Goal: Information Seeking & Learning: Learn about a topic

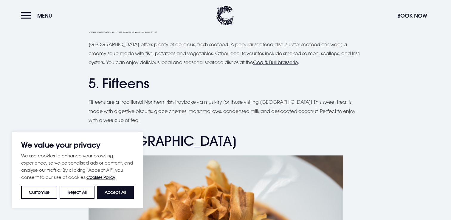
drag, startPoint x: 0, startPoint y: 0, endPoint x: 251, endPoint y: 129, distance: 282.6
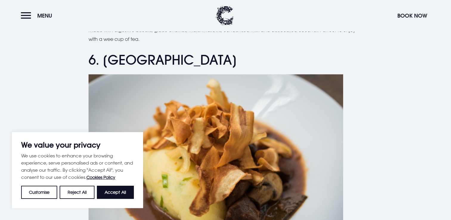
scroll to position [870, 0]
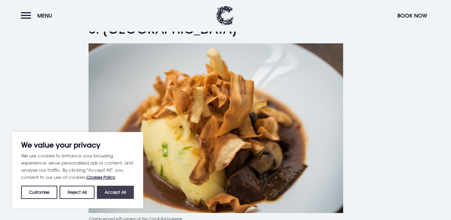
click at [116, 194] on button "Accept All" at bounding box center [115, 192] width 37 height 13
checkbox input "true"
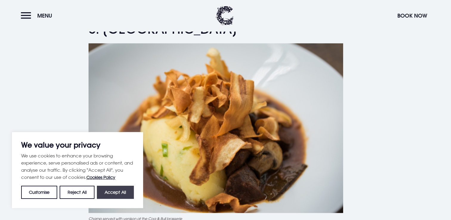
checkbox input "true"
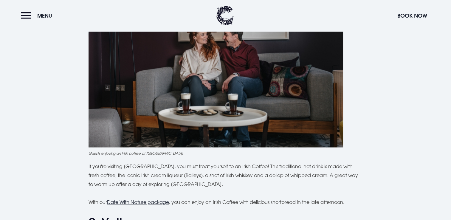
scroll to position [1244, 0]
click at [311, 177] on p "If you're visiting [GEOGRAPHIC_DATA], you must treat yourself to an Irish Coffe…" at bounding box center [225, 174] width 274 height 27
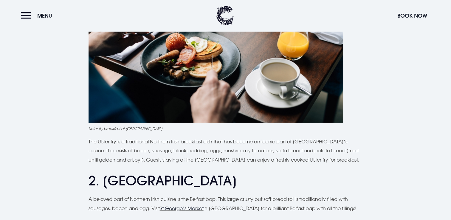
scroll to position [323, 0]
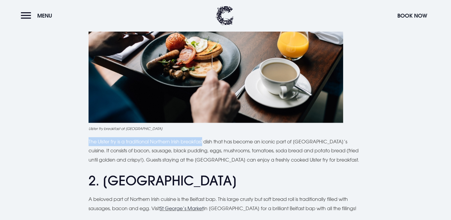
drag, startPoint x: 89, startPoint y: 141, endPoint x: 206, endPoint y: 141, distance: 116.7
click at [206, 141] on p "The Ulster fry is a traditional Northern Irish breakfast dish that has become a…" at bounding box center [225, 150] width 274 height 27
click at [90, 142] on p "The Ulster fry is a traditional Northern Irish breakfast dish that has become a…" at bounding box center [225, 150] width 274 height 27
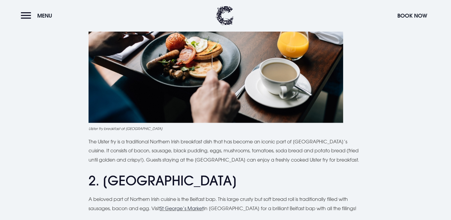
click at [88, 141] on p "The Ulster fry is a traditional Northern Irish breakfast dish that has become a…" at bounding box center [225, 150] width 274 height 27
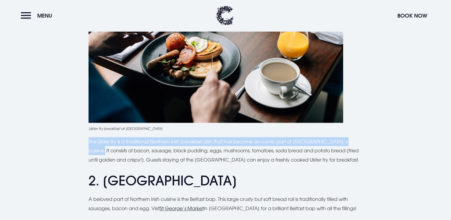
drag, startPoint x: 88, startPoint y: 141, endPoint x: 356, endPoint y: 140, distance: 267.1
click at [356, 140] on p "The Ulster fry is a traditional Northern Irish breakfast dish that has become a…" at bounding box center [225, 150] width 274 height 27
copy p "The Ulster fry is a traditional Northern Irish breakfast dish that has become a…"
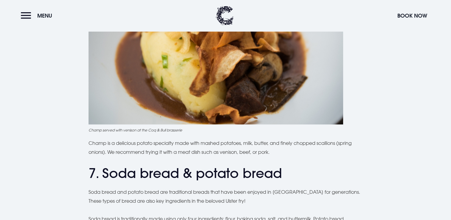
scroll to position [960, 0]
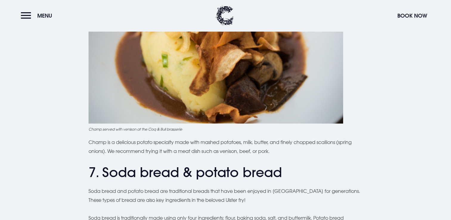
click at [174, 155] on div "Planning a trip to [GEOGRAPHIC_DATA]? From the famous Ulster fry to comforting …" at bounding box center [225, 156] width 274 height 1869
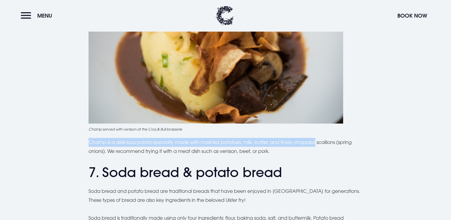
drag, startPoint x: 89, startPoint y: 141, endPoint x: 319, endPoint y: 144, distance: 229.9
click at [319, 144] on p "Champ is a delicious potato specialty made with mashed potatoes, milk, butter, …" at bounding box center [225, 147] width 274 height 18
copy p "Champ is a delicious potato specialty made with mashed potatoes, milk, butter, …"
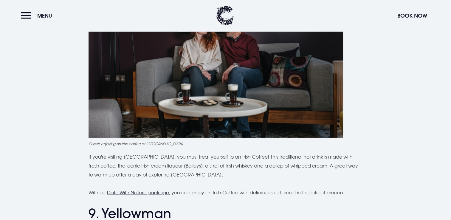
scroll to position [1253, 0]
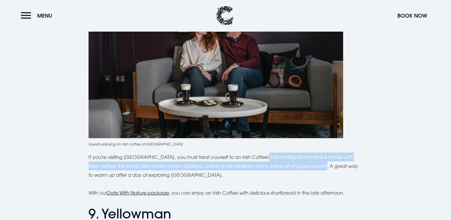
drag, startPoint x: 259, startPoint y: 156, endPoint x: 320, endPoint y: 166, distance: 62.0
click at [320, 166] on p "If you're visiting [GEOGRAPHIC_DATA], you must treat yourself to an Irish Coffe…" at bounding box center [225, 165] width 274 height 27
copy p "This traditional hot drink is made with fresh coffee, the iconic Irish cream li…"
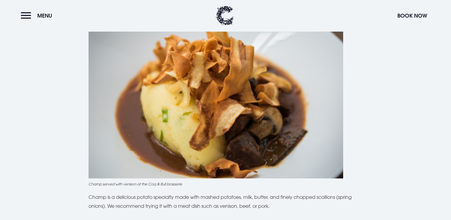
scroll to position [904, 0]
